Goal: Answer question/provide support: Share knowledge or assist other users

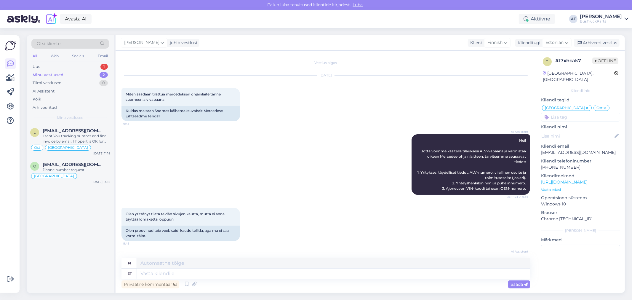
scroll to position [684, 0]
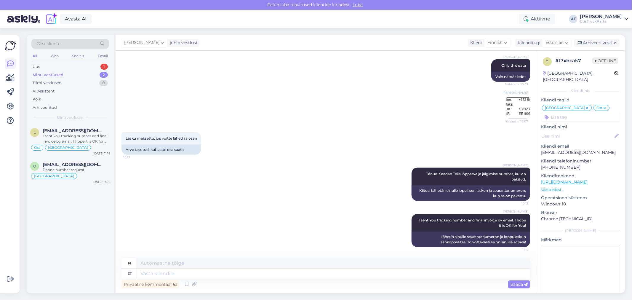
click at [59, 61] on div "Otsi kliente All Web Socials Email Uus 1 Minu vestlused 2 Tiimi vestlused 0 AI …" at bounding box center [70, 79] width 87 height 89
click at [59, 66] on div "Uus 1" at bounding box center [70, 67] width 78 height 8
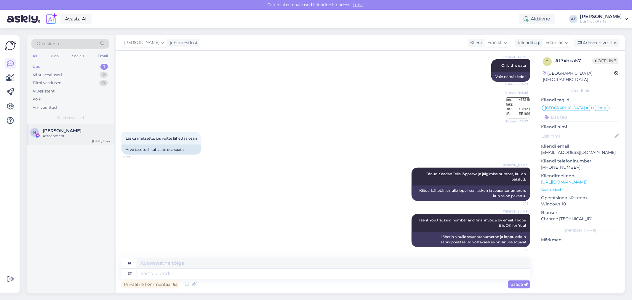
click at [68, 135] on div "Attachment" at bounding box center [77, 135] width 68 height 5
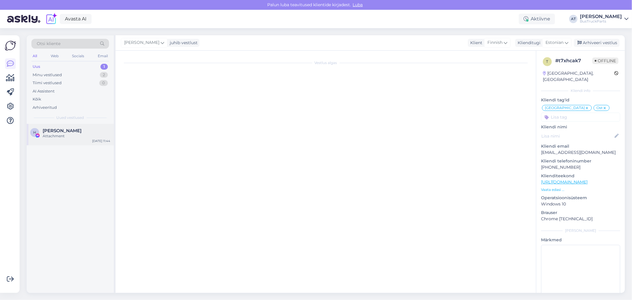
scroll to position [0, 0]
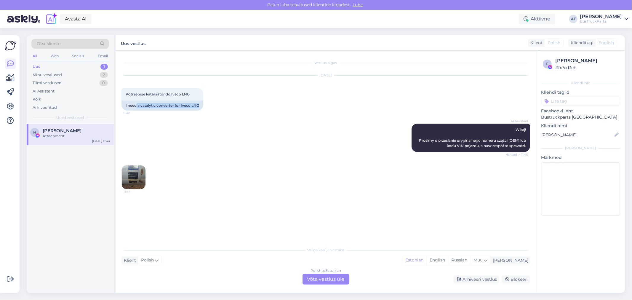
drag, startPoint x: 137, startPoint y: 104, endPoint x: 226, endPoint y: 107, distance: 89.2
click at [226, 107] on div "[DATE] Potrzebuje katalizator do Iveco LNG 11:40 I need a catalytic converter f…" at bounding box center [325, 93] width 409 height 48
click at [288, 117] on div "AI Assistent Witaj! Prosimy o przesłanie oryginalnego numeru części (OEM) lub k…" at bounding box center [325, 137] width 409 height 41
click at [134, 180] on img at bounding box center [134, 177] width 24 height 24
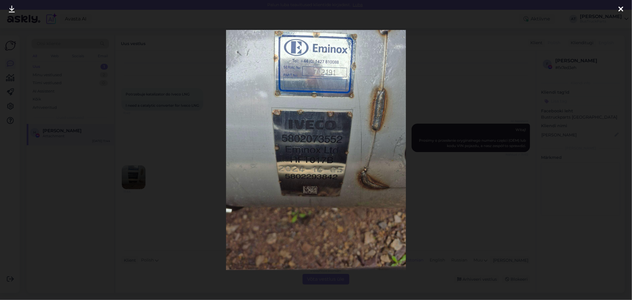
click at [503, 71] on div at bounding box center [316, 150] width 632 height 300
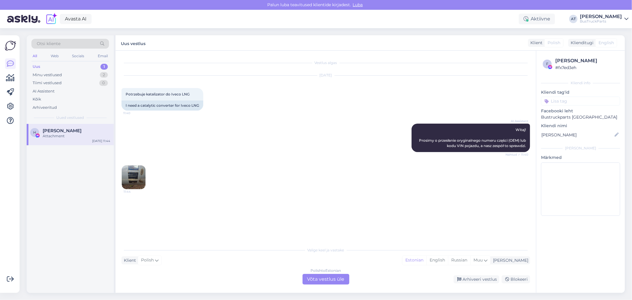
click at [318, 275] on div "Polish to Estonian Võta vestlus üle" at bounding box center [326, 279] width 47 height 11
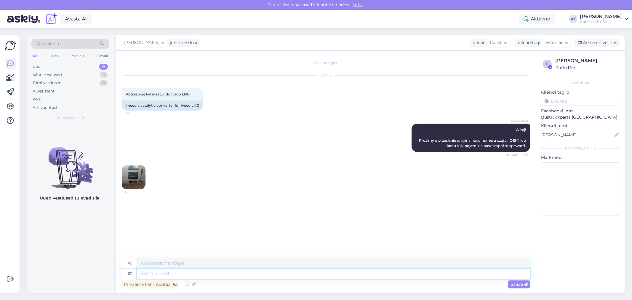
click at [316, 271] on textarea at bounding box center [333, 273] width 393 height 10
type textarea "Hello,"
type textarea "Cześć,"
type textarea "Hello, Unfortunat"
type textarea "Cześć, Nieszczęście"
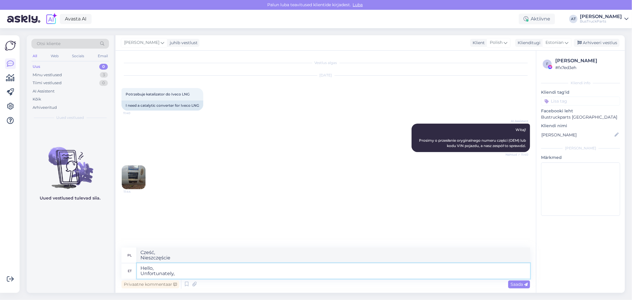
type textarea "Hello, Unfortunately, e"
type textarea "Cześć, Niestety,"
type textarea "Hello, Unfortunately, we"
type textarea "Cześć, Niestety, e"
type textarea "Hello, Unfortunately, we"
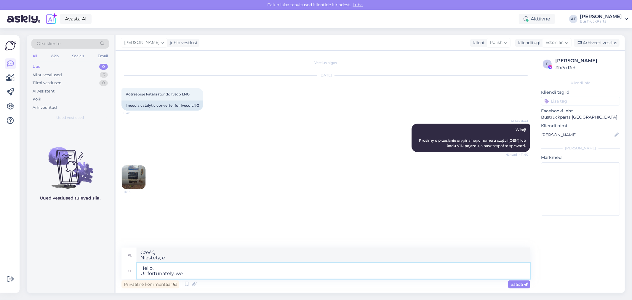
type textarea "Cześć, Niestety, nie mamy"
type textarea "Hello, Unfortunately, we don´t j"
type textarea "Cześć, [PERSON_NAME] nie mamy"
type textarea "Hello, Unfortunately, we don´t jabe"
type textarea "Cześć, Niestety nie żartujemy"
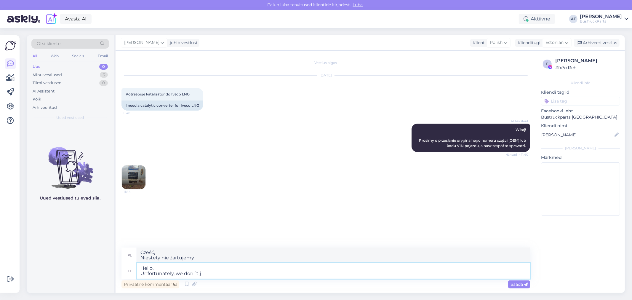
type textarea "Hello, Unfortunately, we don´t"
type textarea "Cześć, [PERSON_NAME] nie mamy"
type textarea "Hello, Unfortunately, we don´t have such"
type textarea "Cześć, [PERSON_NAME] nie posiadamy takiego"
drag, startPoint x: 142, startPoint y: 104, endPoint x: 173, endPoint y: 105, distance: 31.7
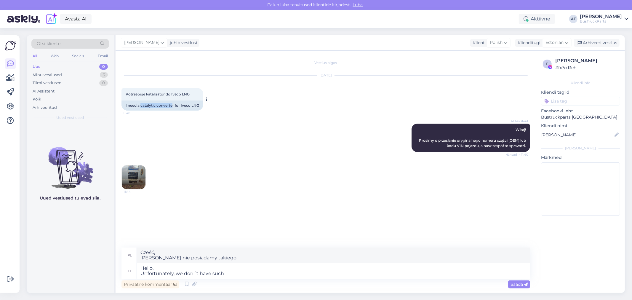
click at [173, 105] on div "I need a catalytic converter for Iveco LNG" at bounding box center [162, 105] width 82 height 10
copy div "catalytic converte"
click at [239, 276] on textarea "Hello, Unfortunately, we don´t have such" at bounding box center [333, 270] width 393 height 15
paste textarea "catalytic converte"
type textarea "Hello, Unfortunately, we don´t have such catalytic converter"
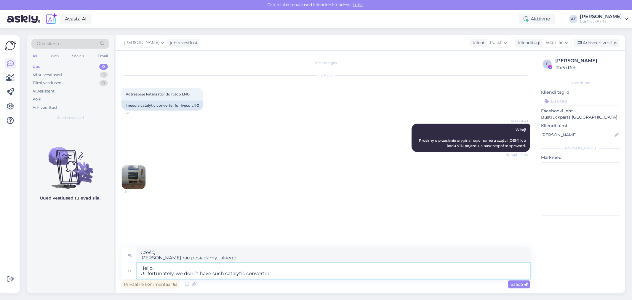
type textarea "Witam, [PERSON_NAME] nie posiadamy takiego katalizatora"
type textarea "Hello, Unfortunately, we don´t have such catalytic converter"
click at [513, 287] on div "Saada" at bounding box center [519, 284] width 22 height 8
click at [517, 286] on span "Saada" at bounding box center [519, 283] width 17 height 5
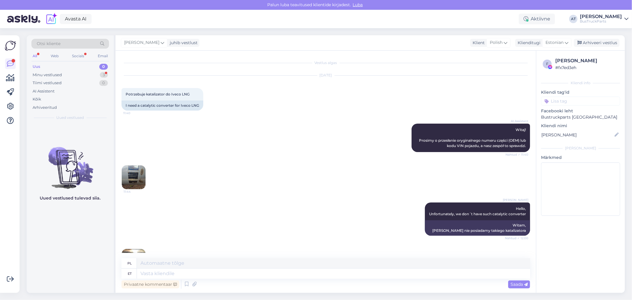
scroll to position [99, 0]
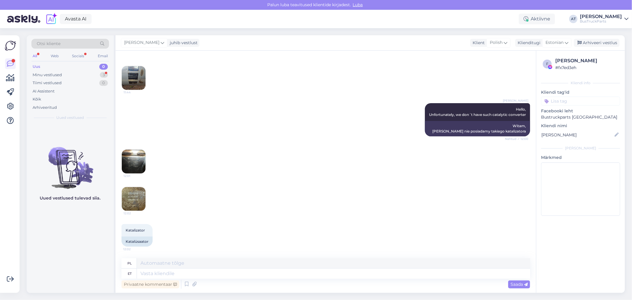
click at [131, 162] on img at bounding box center [134, 162] width 24 height 24
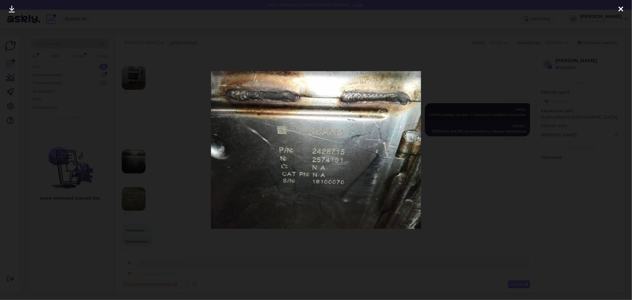
click at [464, 186] on div at bounding box center [316, 150] width 632 height 300
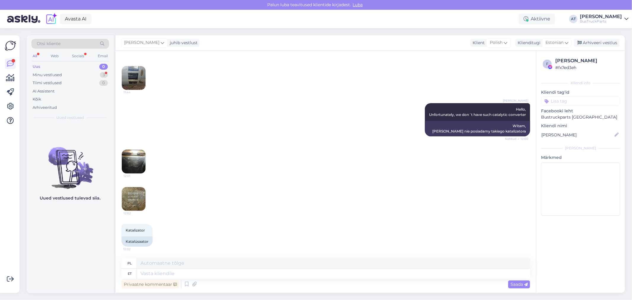
click at [134, 201] on img at bounding box center [134, 199] width 24 height 24
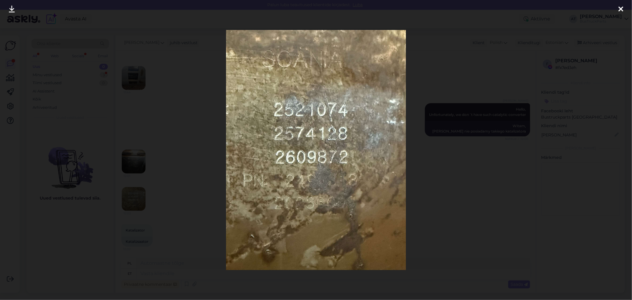
click at [458, 214] on div at bounding box center [316, 150] width 632 height 300
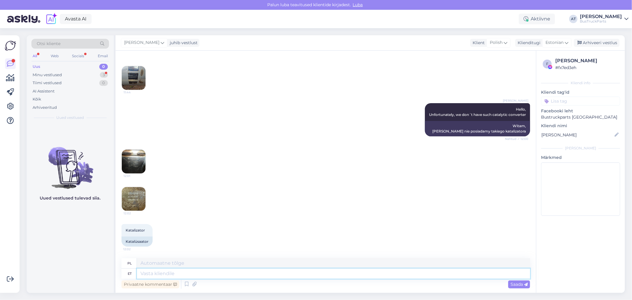
click at [255, 277] on textarea at bounding box center [333, 273] width 393 height 10
click at [197, 270] on textarea at bounding box center [333, 273] width 393 height 10
type textarea "The l"
type textarea "Ten"
type textarea "The last"
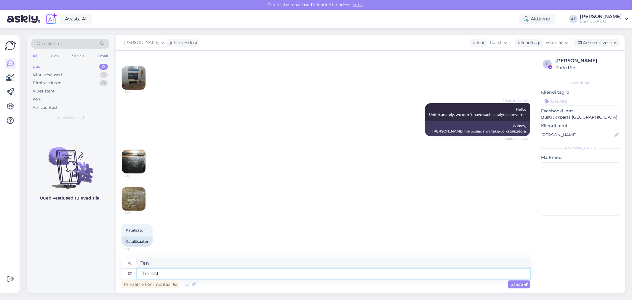
type textarea "Ostatni"
type textarea "The last one we ha"
type textarea "Ostatni, który"
type textarea "The last one we have"
type textarea "Ostatni, który mamy"
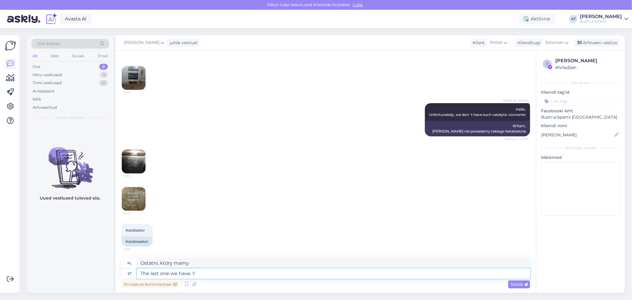
type textarea "The last one we have. Yo"
type textarea "Ostatni jaki mamy."
type textarea "The last one we have. You"
type textarea "Ostatni, który mamy. Ty"
type textarea "The last one we have. You can se"
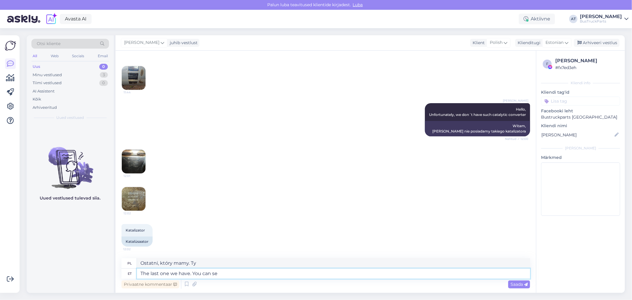
type textarea "Ostatni mamy. [GEOGRAPHIC_DATA]"
type textarea "The last one we have. You can see"
type textarea "Ostatni mamy. Możesz zobaczyć"
type textarea "The last one we have. You can see pictures"
type textarea "Ostatni mamy. Możesz zobaczyć zdjęcia"
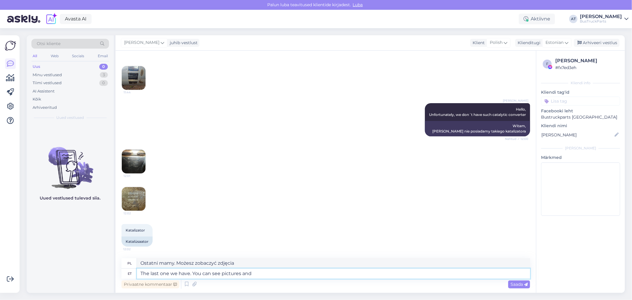
type textarea "The last one we have. You can see pictures and"
type textarea "Ostatni, który mamy. Możesz zobaczyć zdjęcia i"
type textarea "The last one we have. You can see pictures and price by"
type textarea "Mamy ostatnią sztukę. Możesz zobaczyć zdjęcia i ceny."
type textarea "The last one we have. You can see pictures and price by the"
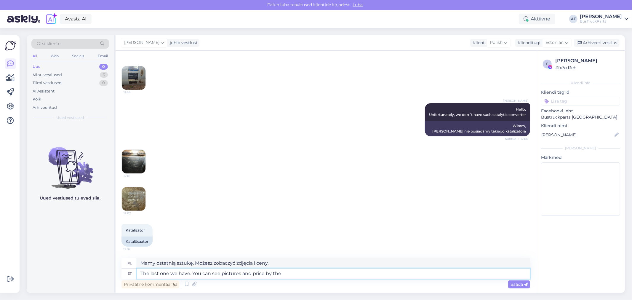
type textarea "Ostatni mamy. Możesz zobaczyć zdjęcia i ceny"
type textarea "The last one we have. You can see pictures and price by the li"
type textarea "Ostatni, jaki mamy. Zdjęcia i ceny można zobaczyć obok"
type textarea "The last one we have. You can see pictures and price by the link:"
type textarea "Mamy już ostatnią sztukę. Zdjęcia i ceny można zobaczyć pod linkiem:"
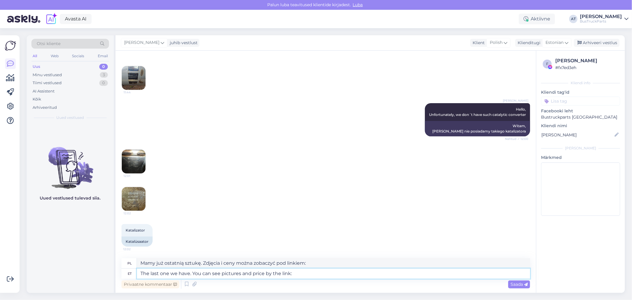
click at [353, 276] on textarea "The last one we have. You can see pictures and price by the link:" at bounding box center [333, 273] width 393 height 10
paste textarea "[URL][DOMAIN_NAME]"
type textarea "The last one we have. You can see pictures and price by the link: [URL][DOMAIN_…"
click at [508, 283] on div "Saada" at bounding box center [519, 284] width 22 height 8
type textarea "Mamy ostatni egzemplarz. Zdjęcia i cenę można zobaczyć pod linkiem: [URL][DOMAI…"
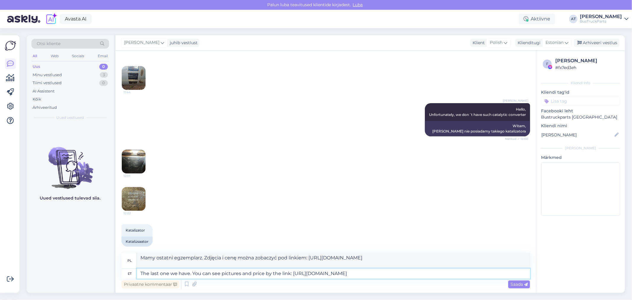
drag, startPoint x: 299, startPoint y: 274, endPoint x: 555, endPoint y: 271, distance: 256.6
click at [555, 272] on div "Vestlus algas [DATE] Potrzebuje katalizator do Iveco LNG 11:40 I need a catalyt…" at bounding box center [370, 172] width 509 height 242
paste textarea "22230"
type textarea "The last one we have. You can see pictures and price by the link: [URL][DOMAIN_…"
type textarea "Mamy ostatni egzemplarz. Zdjęcia i cenę można zobaczyć pod linkiem: [URL][DOMAI…"
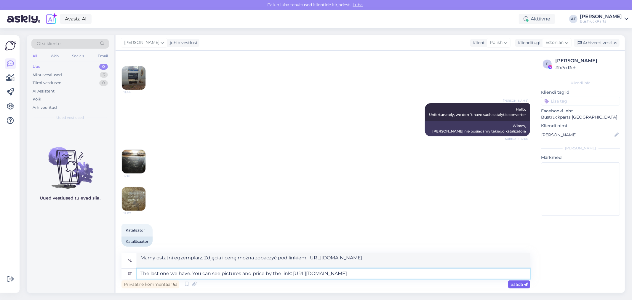
type textarea "The last one we have. You can see pictures and price by the link: [URL][DOMAIN_…"
click at [512, 287] on div "Saada" at bounding box center [519, 284] width 22 height 8
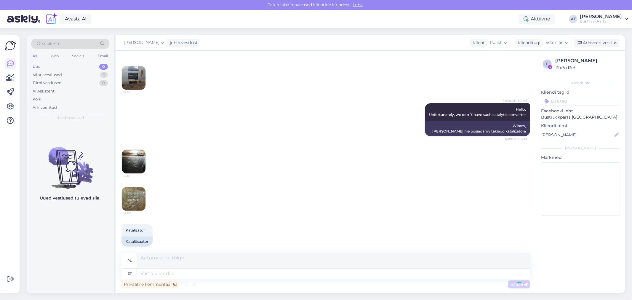
scroll to position [156, 0]
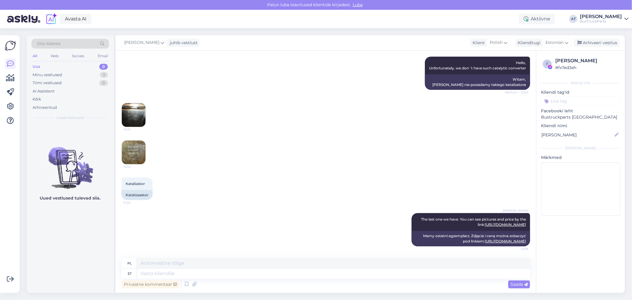
click at [135, 140] on img at bounding box center [134, 152] width 24 height 24
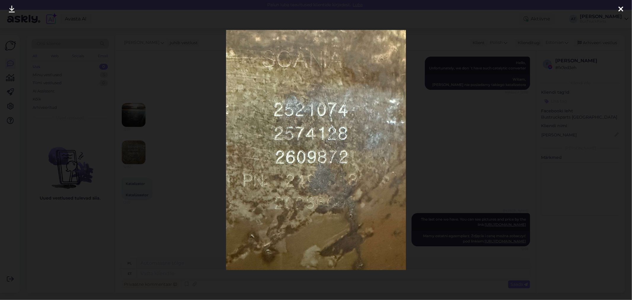
click at [482, 177] on div at bounding box center [316, 150] width 632 height 300
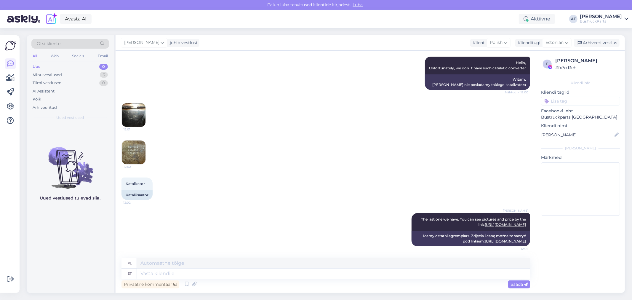
drag, startPoint x: 597, startPoint y: 60, endPoint x: 556, endPoint y: 62, distance: 41.5
click at [556, 62] on div "[PERSON_NAME]" at bounding box center [586, 60] width 63 height 7
copy div "[PERSON_NAME]"
click at [362, 271] on textarea at bounding box center [333, 273] width 393 height 10
click at [251, 275] on textarea at bounding box center [333, 273] width 393 height 10
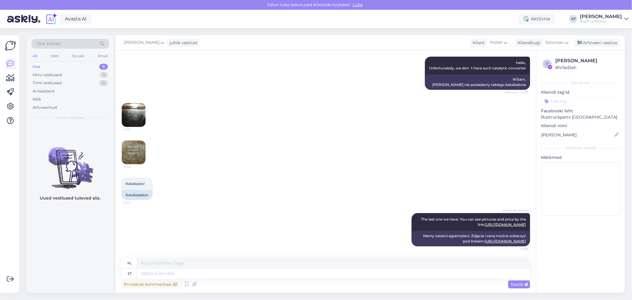
click at [408, 144] on div "12:02" at bounding box center [325, 152] width 409 height 37
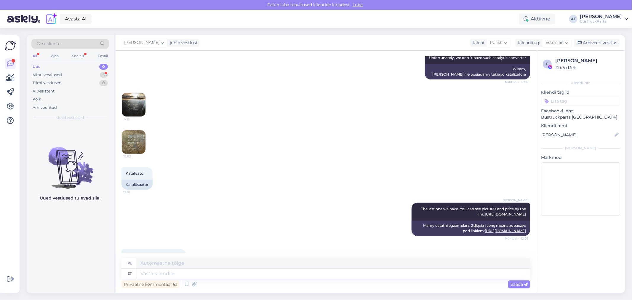
scroll to position [192, 0]
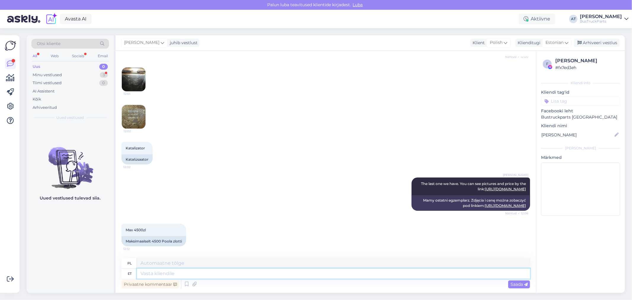
click at [208, 272] on textarea at bounding box center [333, 273] width 393 height 10
drag, startPoint x: 135, startPoint y: 229, endPoint x: 143, endPoint y: 230, distance: 8.4
click at [143, 230] on span "Max 4500zl" at bounding box center [136, 230] width 20 height 4
copy span "4500"
click at [261, 276] on textarea at bounding box center [333, 273] width 393 height 10
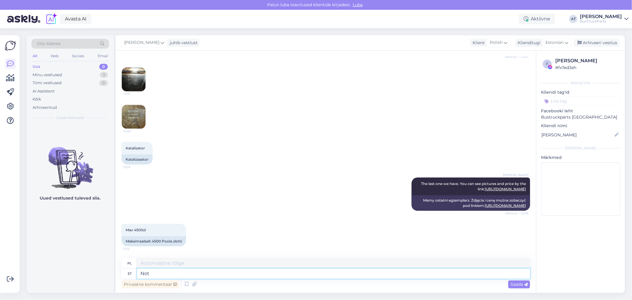
type textarea "Not"
type textarea "Nie"
type textarea "Not from"
type textarea "Nie z"
type textarea "Not from [GEOGRAPHIC_DATA], so"
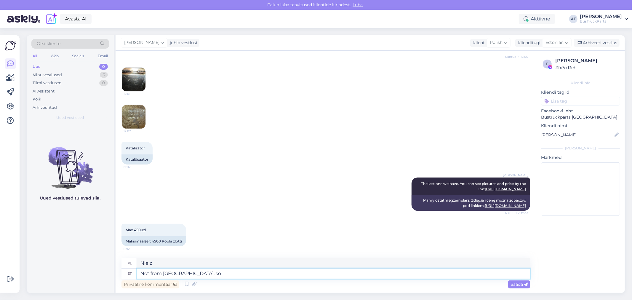
type textarea "Nie od nas,"
type textarea "Not from us, sorry!"
type textarea "Niestety, nie od nas!"
type textarea "Not from us, sorry!"
click at [511, 284] on span "Saada" at bounding box center [519, 283] width 17 height 5
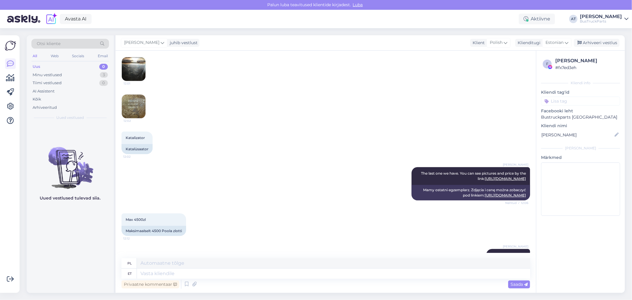
scroll to position [227, 0]
